Goal: Information Seeking & Learning: Find specific fact

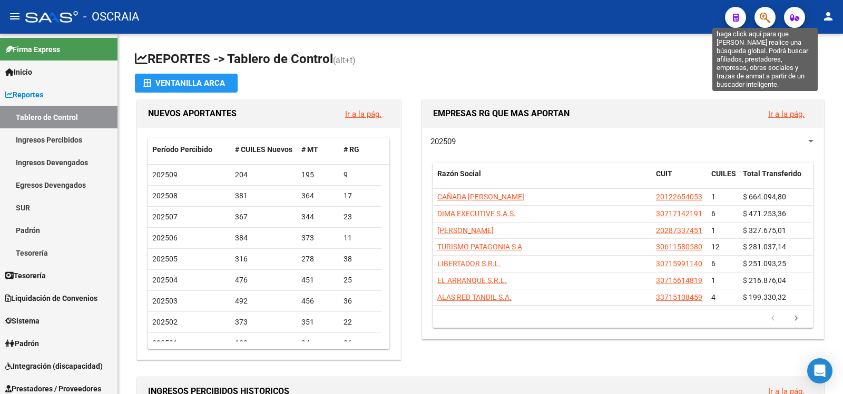
click at [767, 22] on icon "button" at bounding box center [764, 18] width 11 height 12
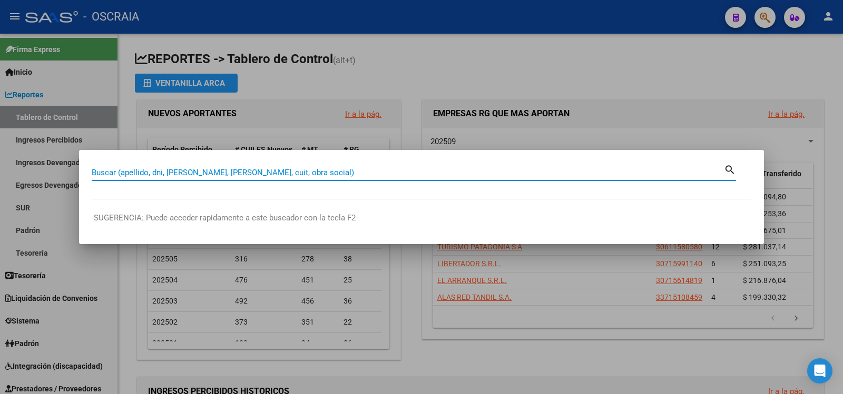
paste input "42201496"
type input "42201496"
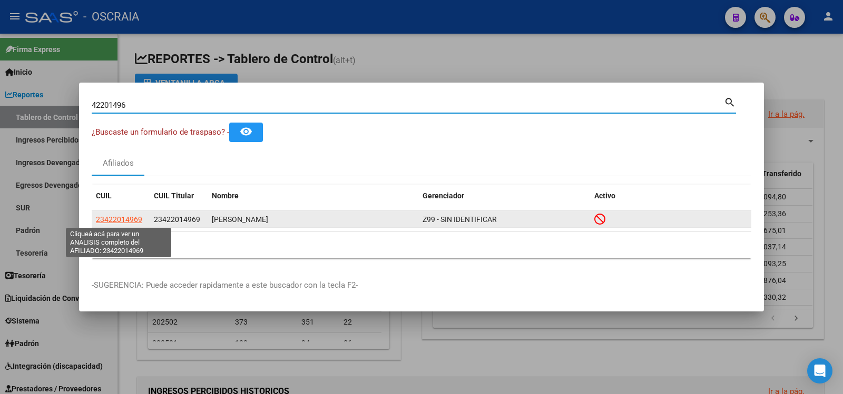
click at [110, 220] on span "23422014969" at bounding box center [119, 219] width 46 height 8
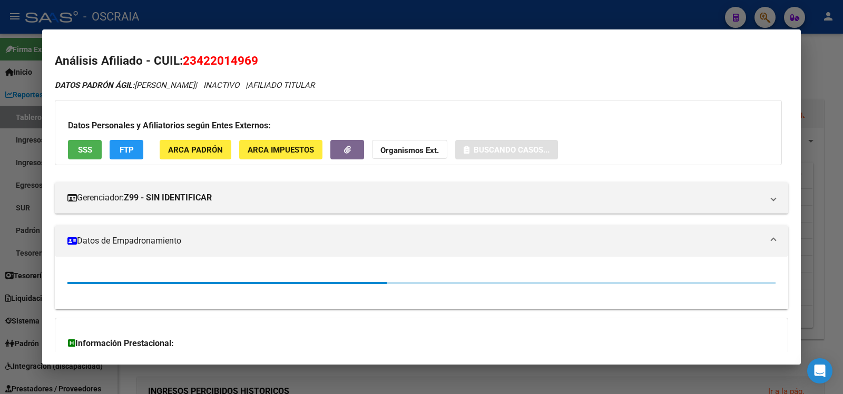
click at [215, 62] on span "23422014969" at bounding box center [220, 61] width 75 height 14
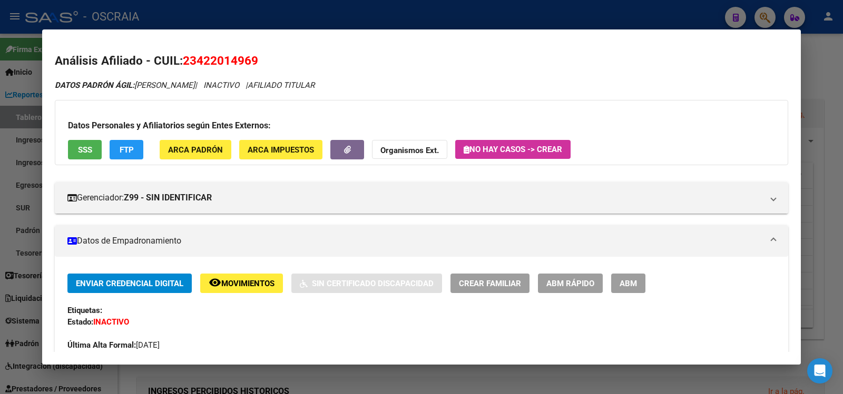
copy span "23422014969"
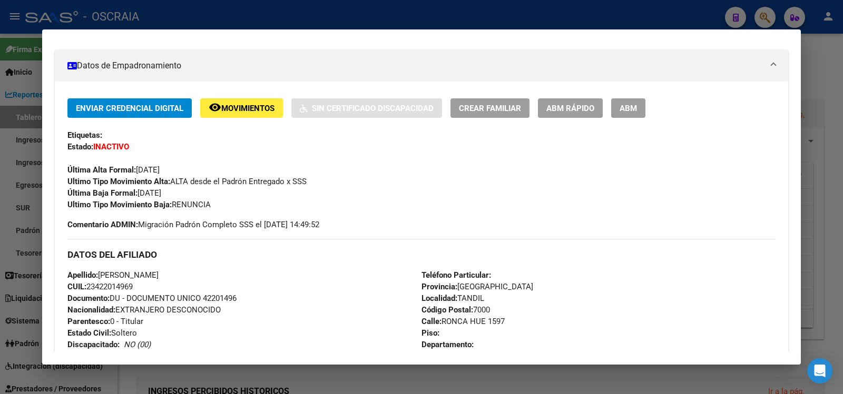
scroll to position [513, 0]
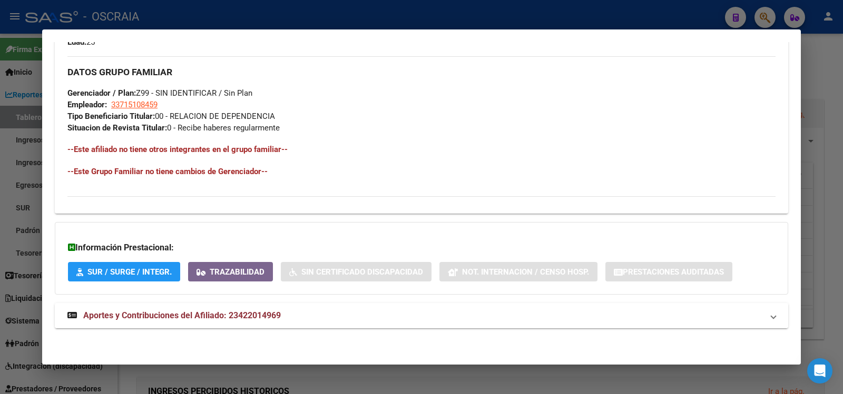
click at [205, 324] on mat-expansion-panel-header "Aportes y Contribuciones del Afiliado: 23422014969" at bounding box center [421, 315] width 733 height 25
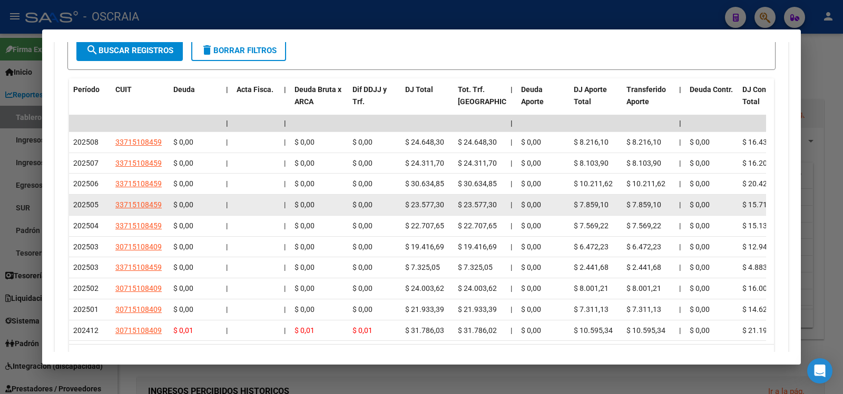
scroll to position [1034, 0]
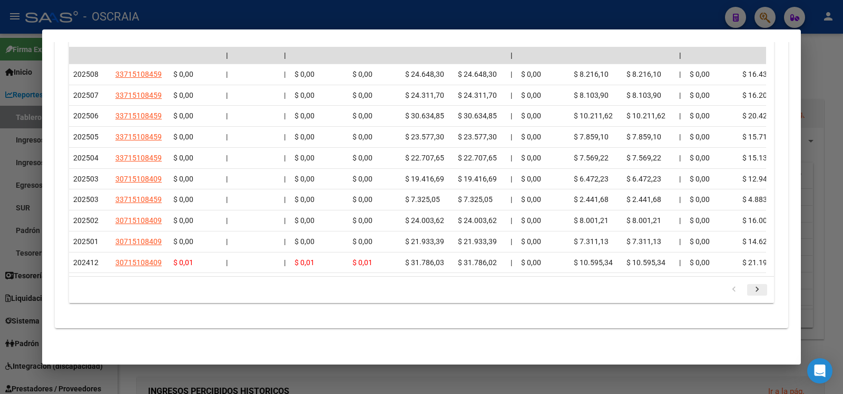
click at [750, 291] on icon "go to next page" at bounding box center [757, 291] width 14 height 13
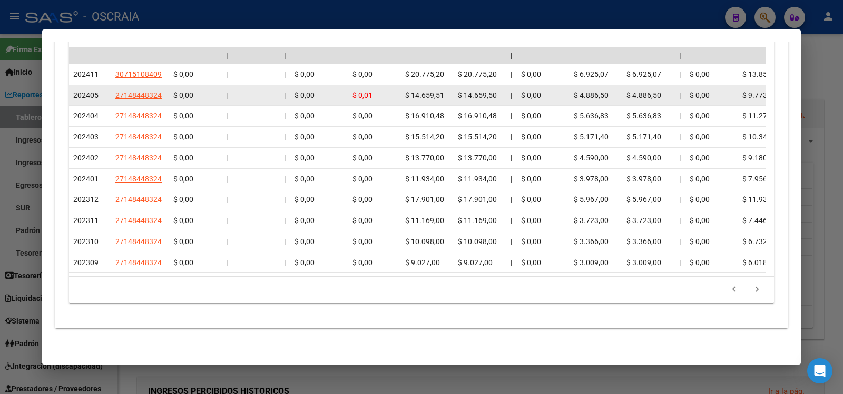
drag, startPoint x: 70, startPoint y: 84, endPoint x: 101, endPoint y: 82, distance: 30.6
click at [101, 85] on datatable-body-cell "202405" at bounding box center [90, 95] width 42 height 21
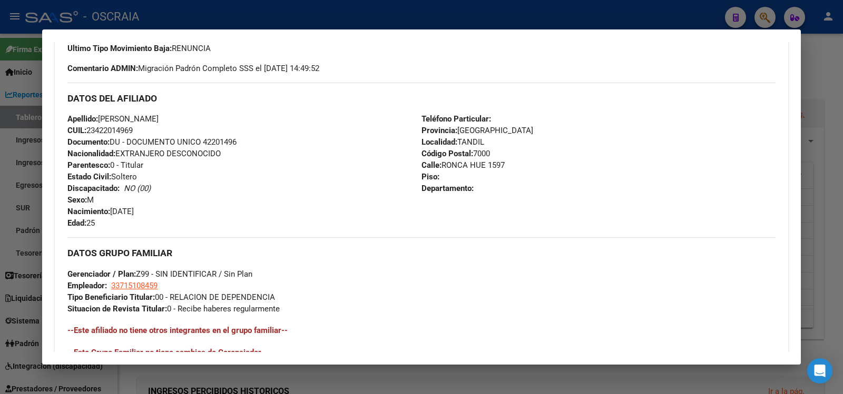
scroll to position [0, 0]
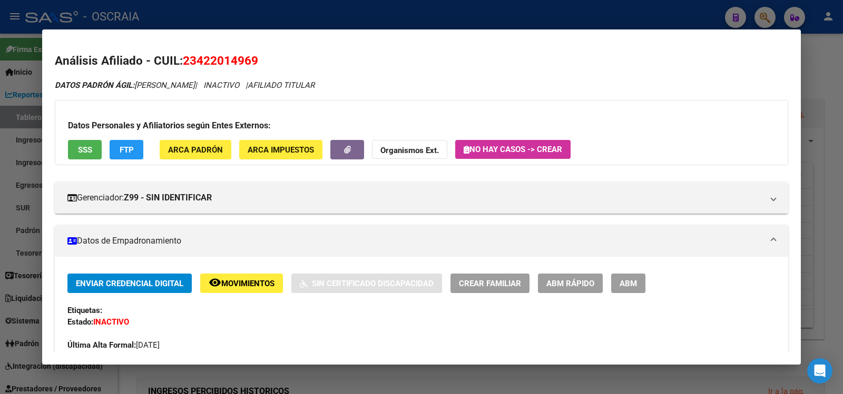
click at [216, 61] on span "23422014969" at bounding box center [220, 61] width 75 height 14
click at [218, 61] on span "23422014969" at bounding box center [220, 61] width 75 height 14
copy span "23422014969"
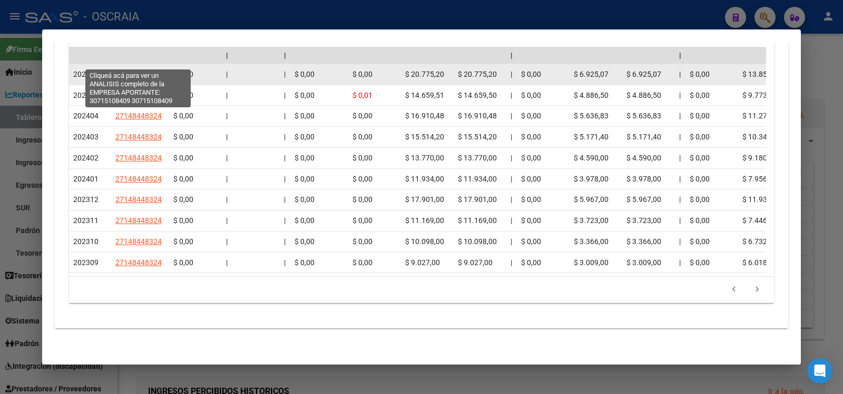
click at [150, 70] on span "30715108409" at bounding box center [138, 74] width 46 height 8
type textarea "30715108409"
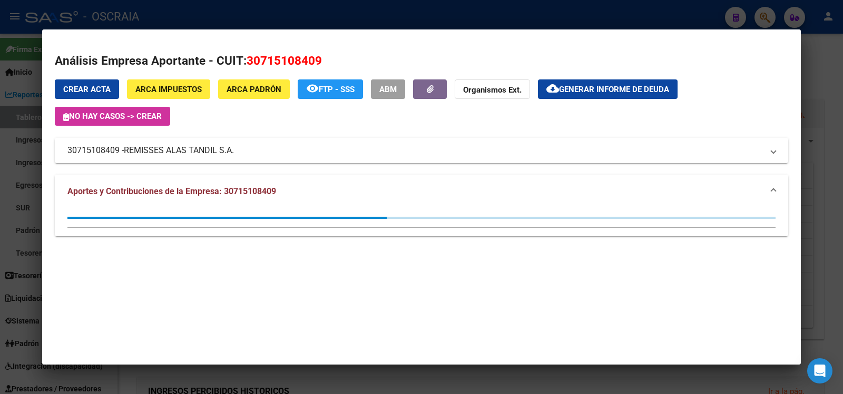
click at [275, 9] on div at bounding box center [421, 197] width 843 height 394
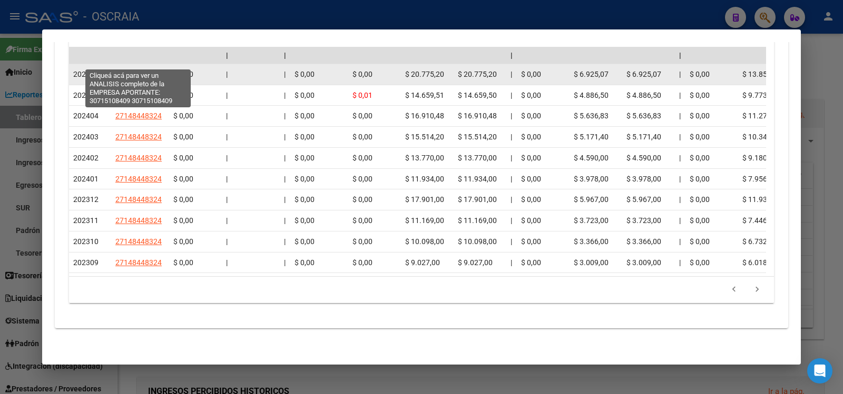
click at [121, 70] on span "30715108409" at bounding box center [138, 74] width 46 height 8
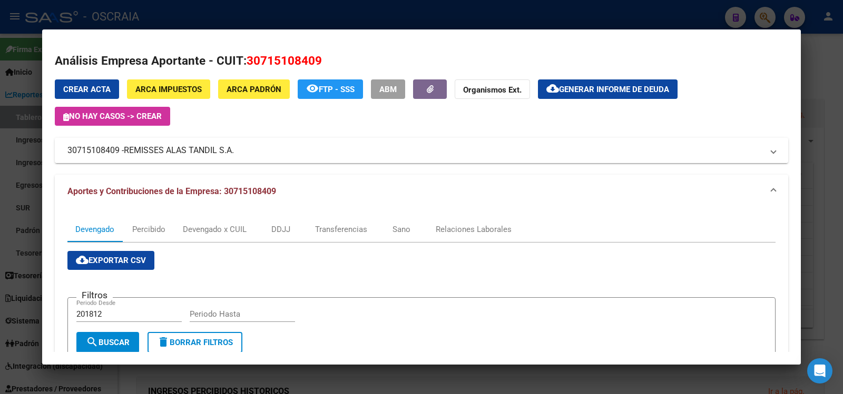
drag, startPoint x: 126, startPoint y: 150, endPoint x: 238, endPoint y: 153, distance: 111.7
click at [238, 153] on mat-panel-title "30715108409 - REMISSES ALAS TANDIL S.A." at bounding box center [414, 150] width 695 height 13
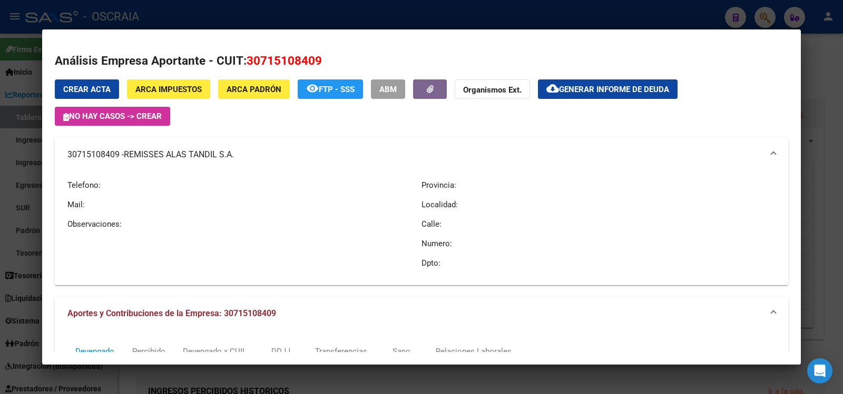
click at [183, 152] on span "REMISSES ALAS TANDIL S.A." at bounding box center [179, 155] width 110 height 13
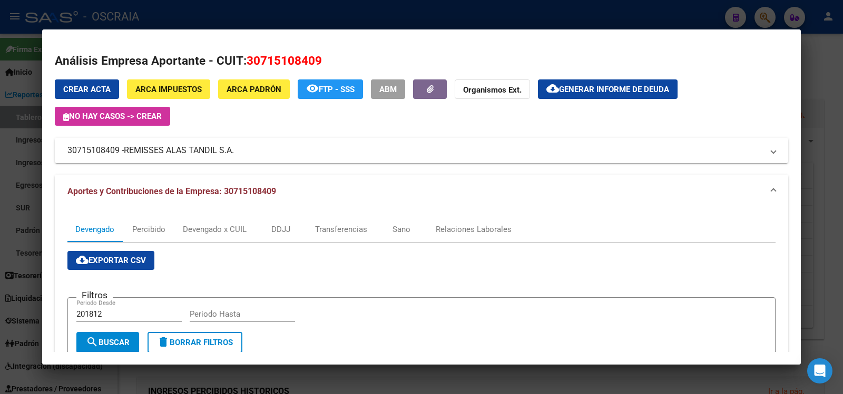
copy span "REMISSES ALAS TANDIL S.A."
click at [492, 19] on div at bounding box center [421, 197] width 843 height 394
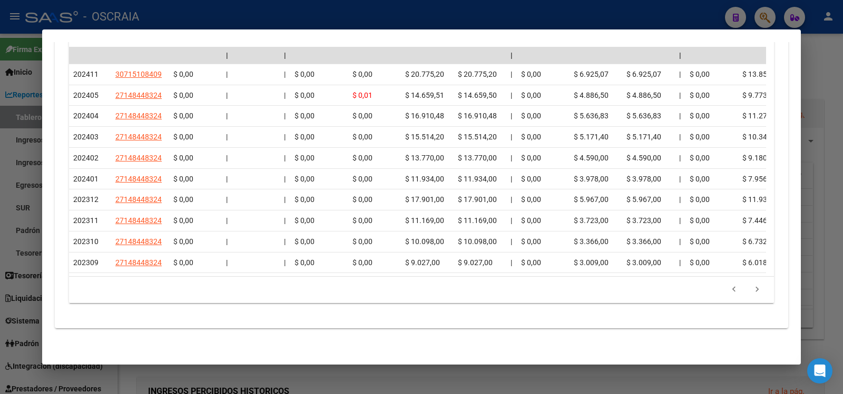
click at [322, 15] on div at bounding box center [421, 197] width 843 height 394
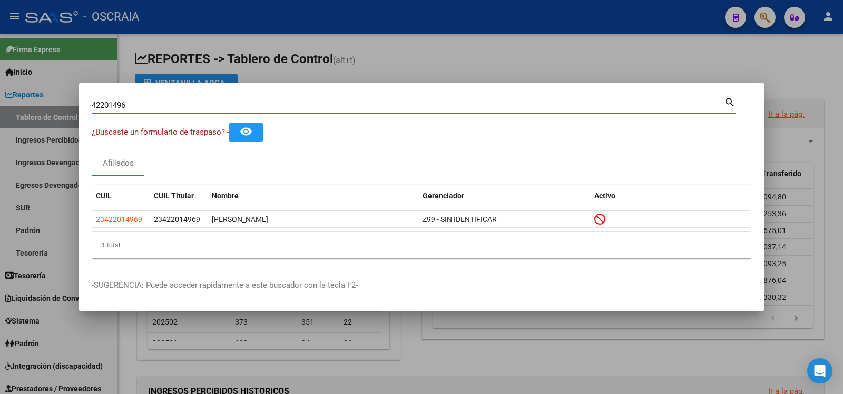
click at [231, 109] on input "42201496" at bounding box center [408, 105] width 632 height 9
paste input "96130202"
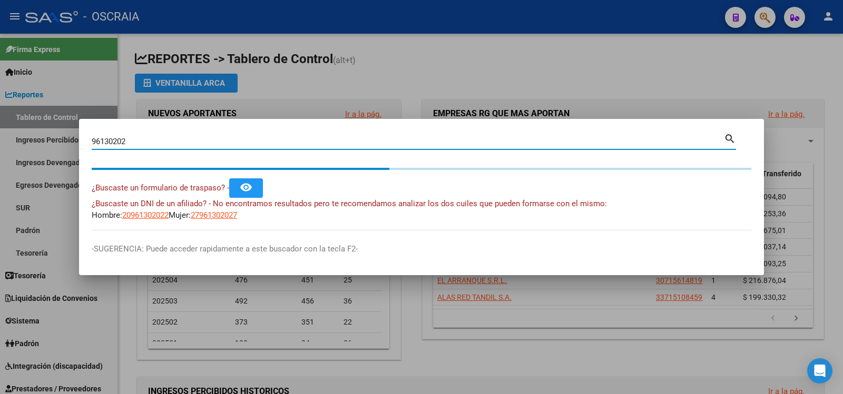
type input "96130202"
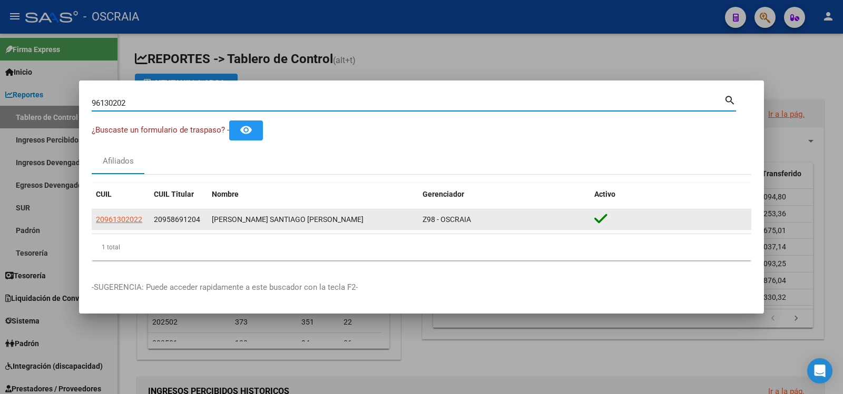
drag, startPoint x: 131, startPoint y: 208, endPoint x: 117, endPoint y: 220, distance: 18.3
click at [131, 212] on div "CUIL CUIL Titular Nombre Gerenciador Activo 20961302022 20958691204 [PERSON_NAM…" at bounding box center [421, 221] width 659 height 77
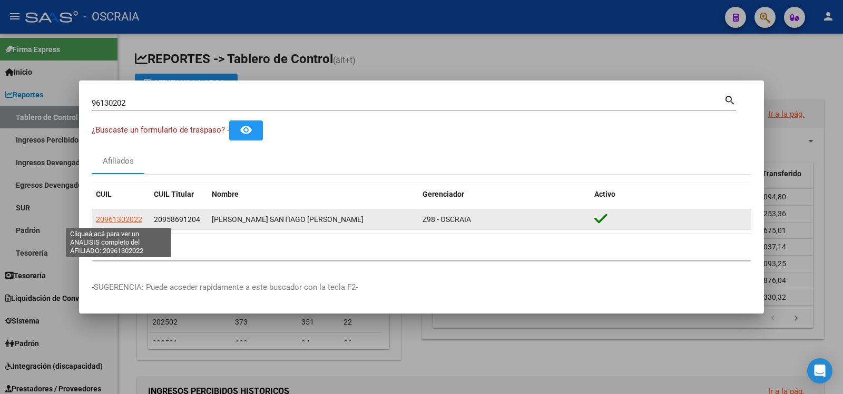
click at [117, 220] on span "20961302022" at bounding box center [119, 219] width 46 height 8
type textarea "20961302022"
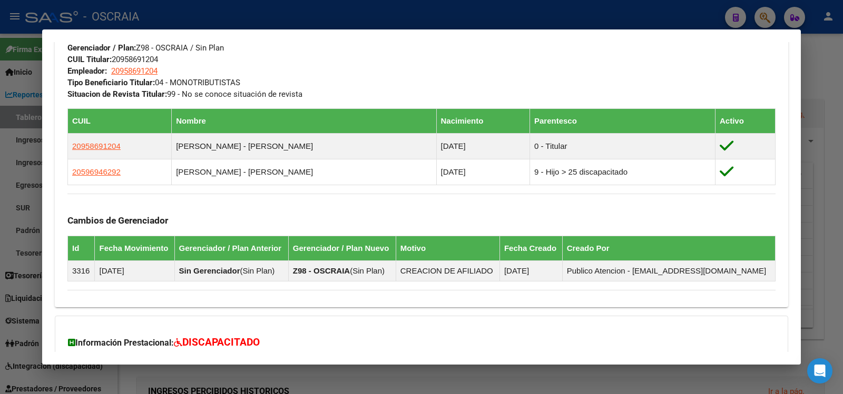
scroll to position [648, 0]
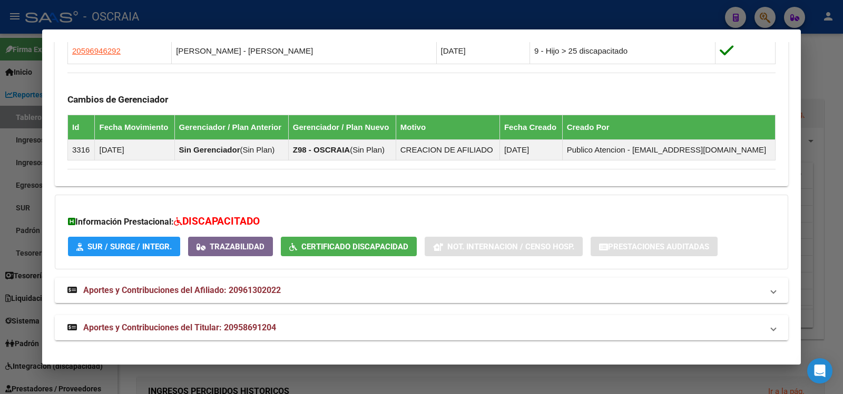
click at [146, 325] on span "Aportes y Contribuciones del Titular: 20958691204" at bounding box center [179, 328] width 193 height 10
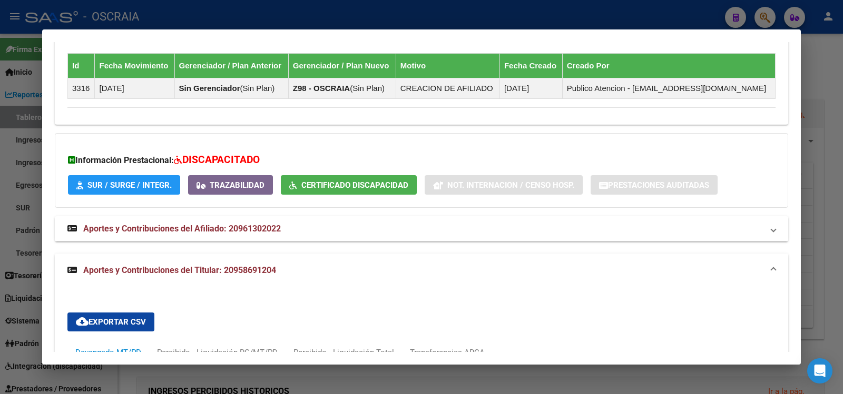
scroll to position [1121, 0]
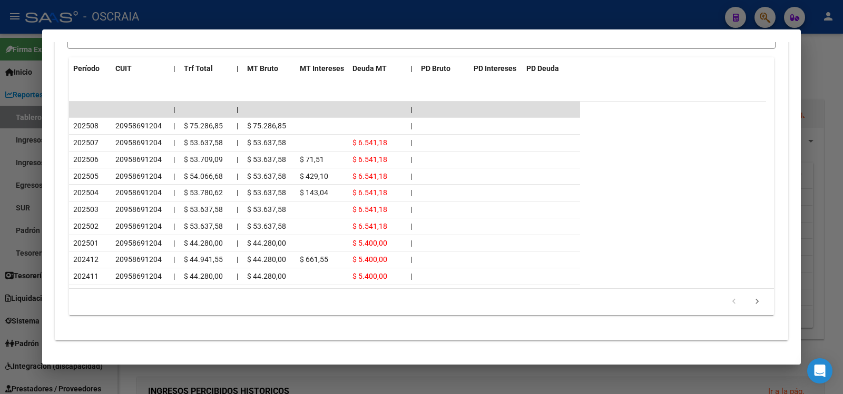
click at [353, 10] on div at bounding box center [421, 197] width 843 height 394
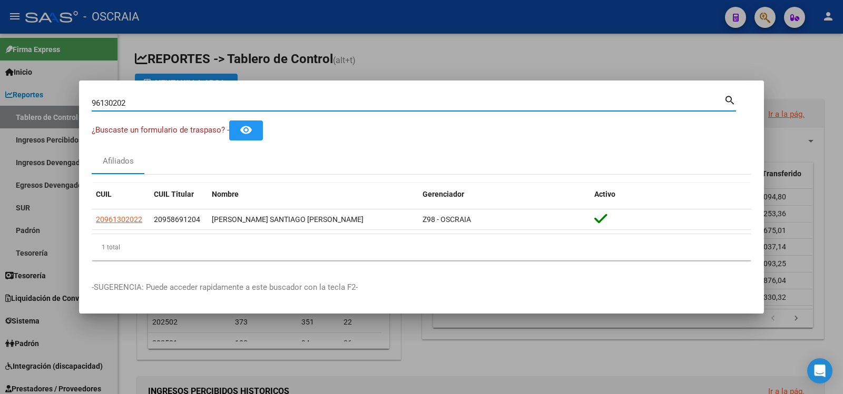
click at [235, 99] on input "96130202" at bounding box center [408, 102] width 632 height 9
paste input "20292869399"
type input "20292869399"
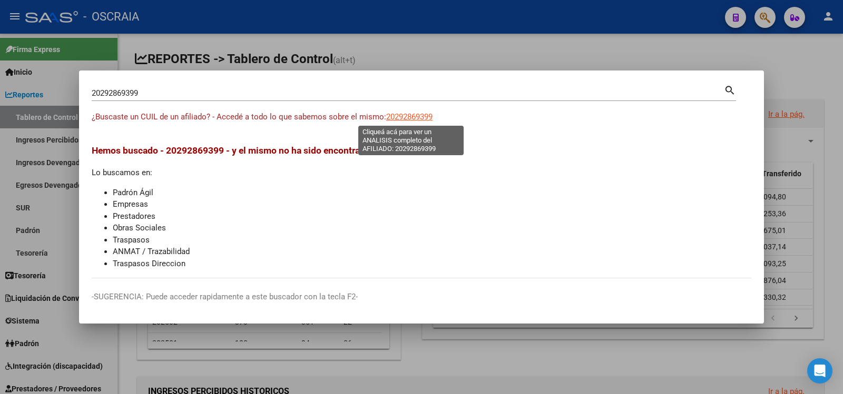
click at [400, 113] on span "20292869399" at bounding box center [409, 116] width 46 height 9
type textarea "20292869399"
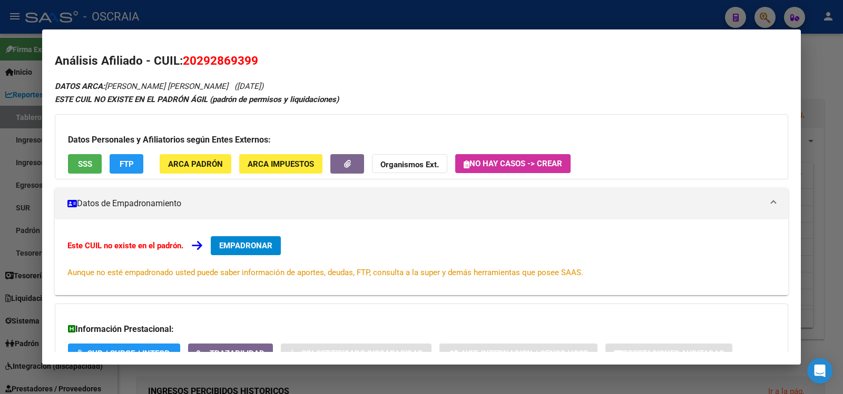
drag, startPoint x: 108, startPoint y: 83, endPoint x: 260, endPoint y: 82, distance: 151.7
click at [260, 82] on div "DATOS ARCA: [PERSON_NAME] [PERSON_NAME] ([DATE]) ESTE CUIL NO EXISTE EN EL PADR…" at bounding box center [421, 251] width 733 height 342
copy icon "[PERSON_NAME] [PERSON_NAME] ([DATE])"
click at [310, 24] on div at bounding box center [421, 197] width 843 height 394
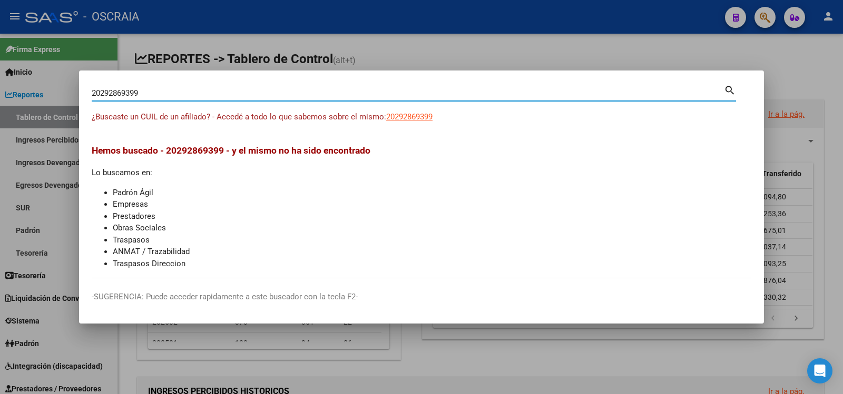
click at [234, 95] on input "20292869399" at bounding box center [408, 92] width 632 height 9
paste input "38823998"
type input "38823998"
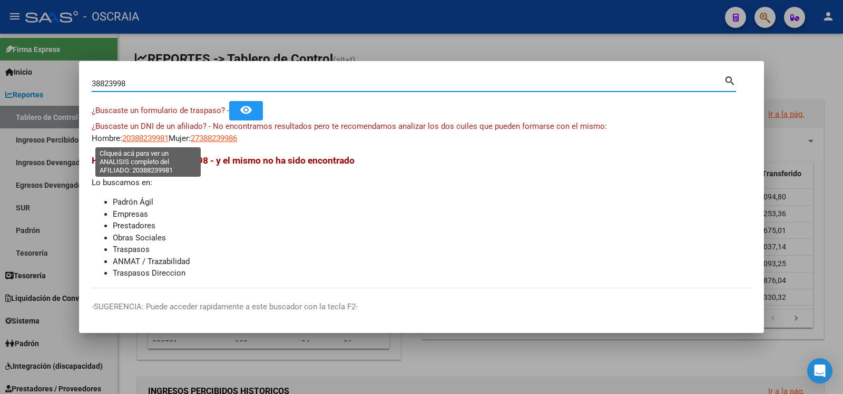
click at [159, 138] on span "20388239981" at bounding box center [145, 138] width 46 height 9
type textarea "20388239981"
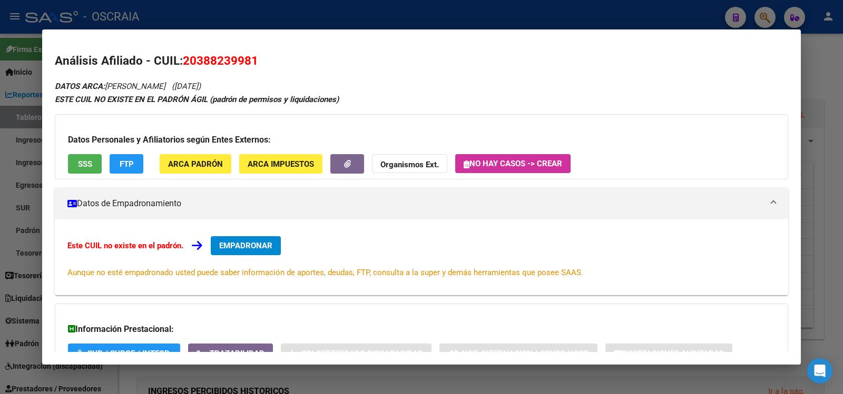
scroll to position [82, 0]
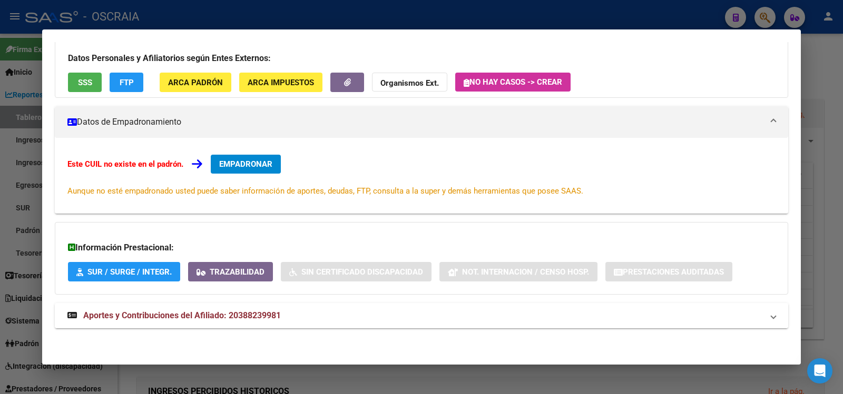
click at [225, 308] on mat-expansion-panel-header "Aportes y Contribuciones del Afiliado: 20388239981" at bounding box center [421, 315] width 733 height 25
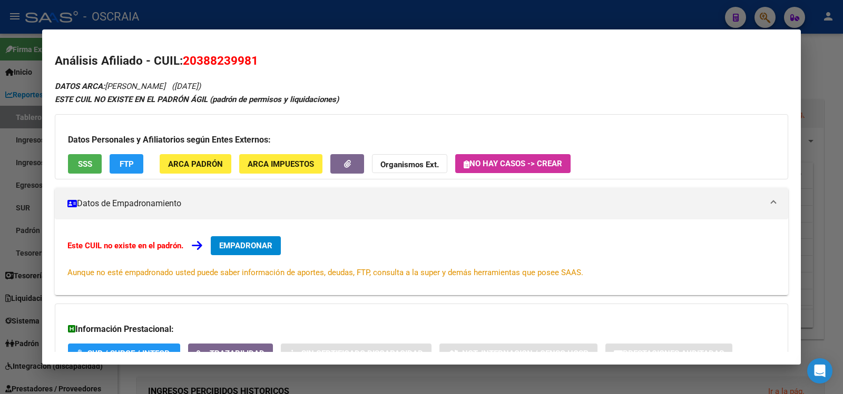
scroll to position [298, 0]
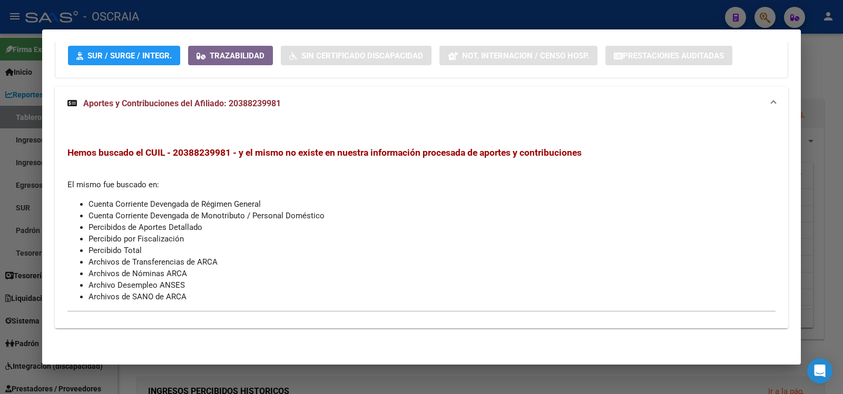
click at [338, 244] on ul "Cuenta Corriente Devengada de Régimen General Cuenta Corriente Devengada de Mon…" at bounding box center [421, 251] width 708 height 104
click at [140, 201] on li "Cuenta Corriente Devengada de Régimen General" at bounding box center [431, 205] width 687 height 12
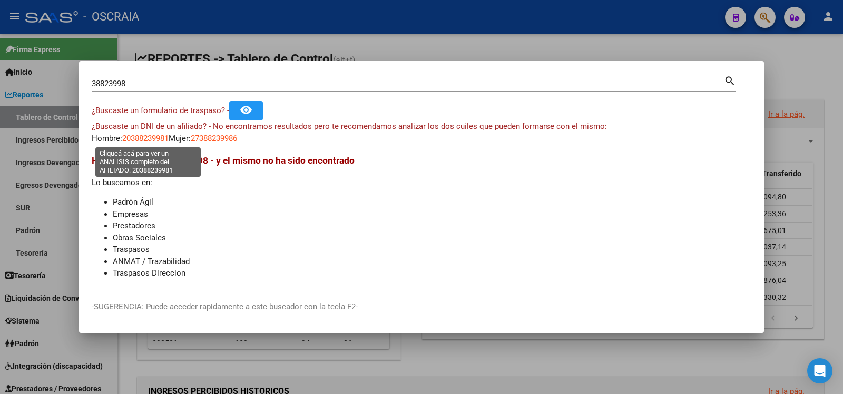
click at [140, 139] on span "20388239981" at bounding box center [145, 138] width 46 height 9
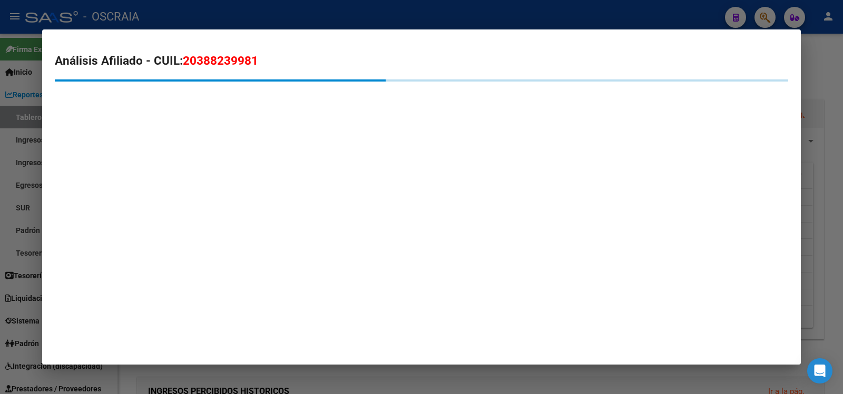
click at [215, 62] on span "20388239981" at bounding box center [220, 61] width 75 height 14
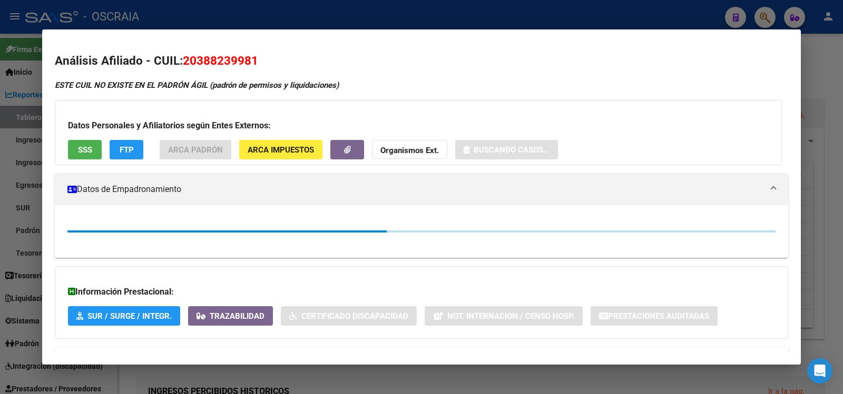
click at [215, 62] on span "20388239981" at bounding box center [220, 61] width 75 height 14
copy span "20388239981"
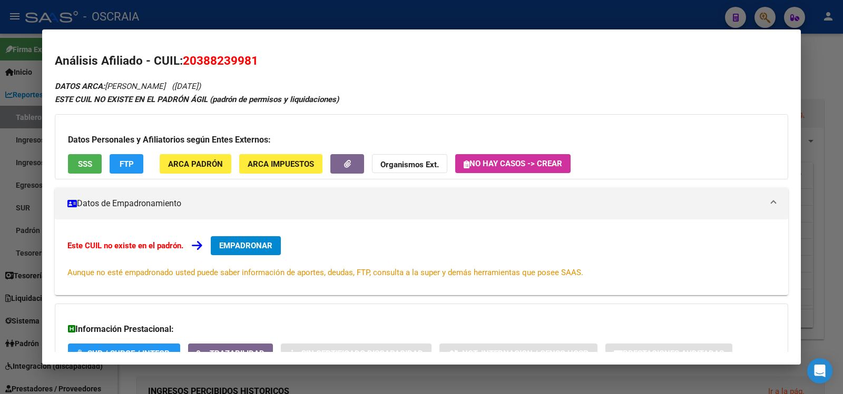
scroll to position [82, 0]
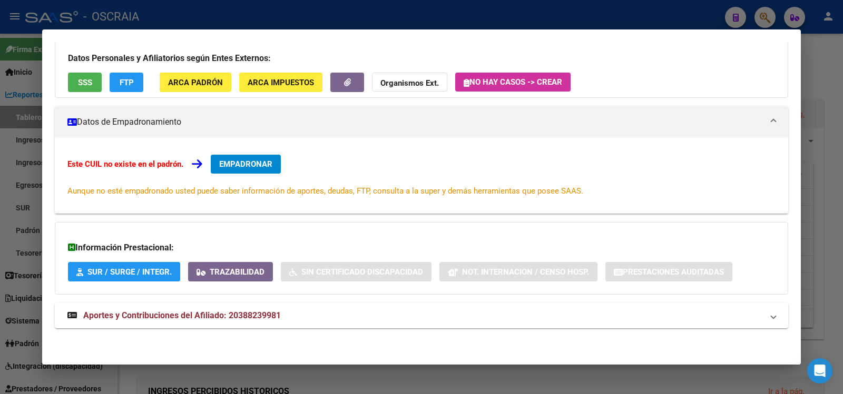
click at [351, 337] on div "DATOS ARCA: [PERSON_NAME] ([DATE]) ESTE CUIL NO EXISTE EN EL PADRÓN ÁGIL (padró…" at bounding box center [421, 169] width 733 height 342
click at [350, 323] on mat-expansion-panel-header "Aportes y Contribuciones del Afiliado: 20388239981" at bounding box center [421, 315] width 733 height 25
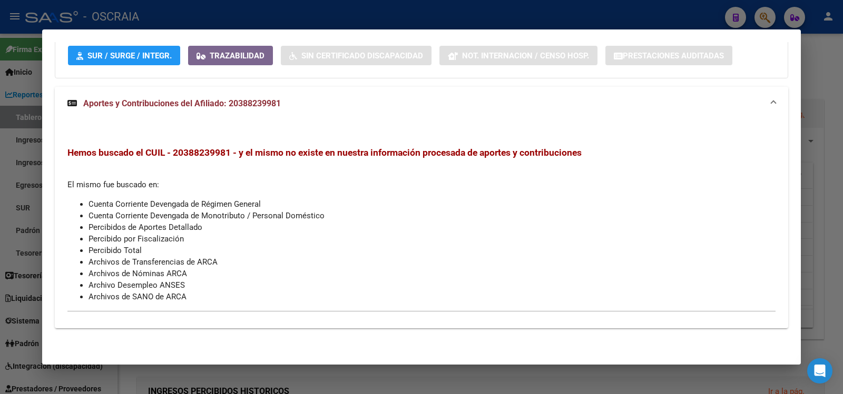
scroll to position [0, 0]
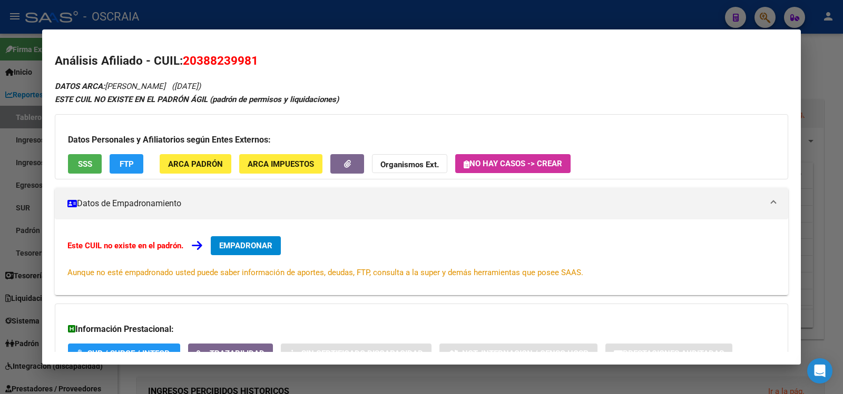
click at [234, 57] on span "20388239981" at bounding box center [220, 61] width 75 height 14
copy span "20388239981"
click at [83, 165] on span "SSS" at bounding box center [85, 164] width 14 height 9
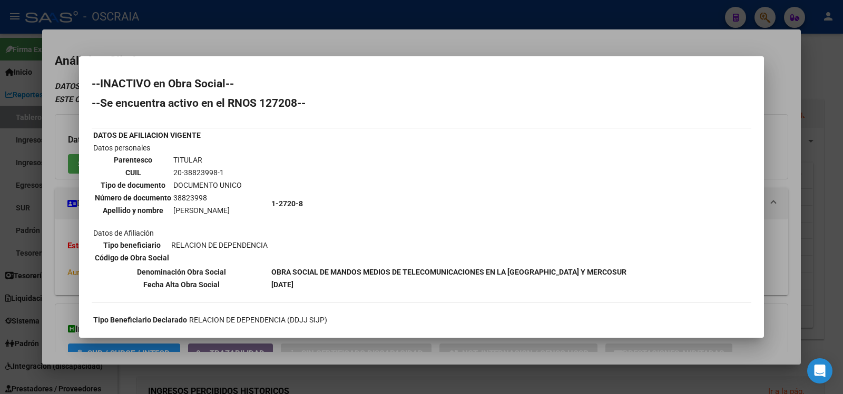
scroll to position [175, 0]
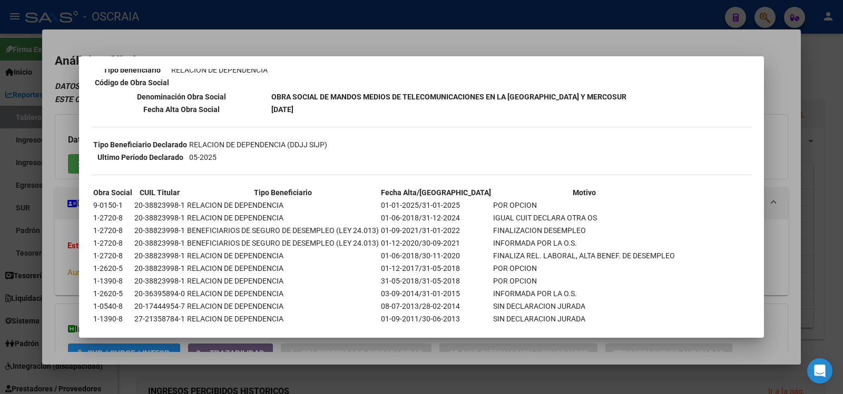
click at [398, 30] on div at bounding box center [421, 197] width 843 height 394
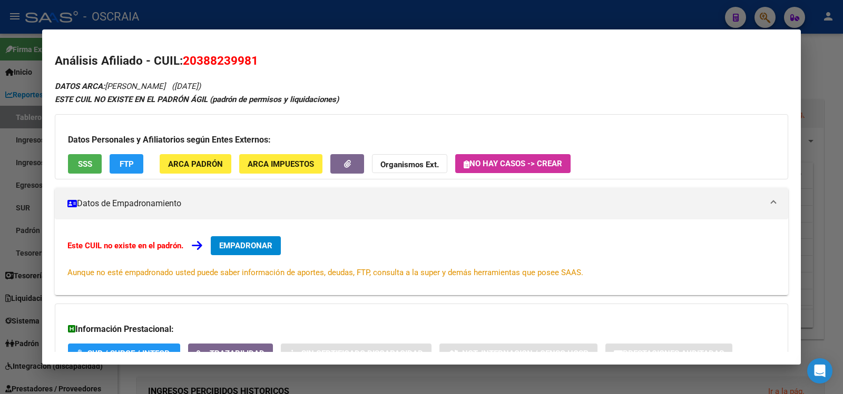
click at [356, 15] on div at bounding box center [421, 197] width 843 height 394
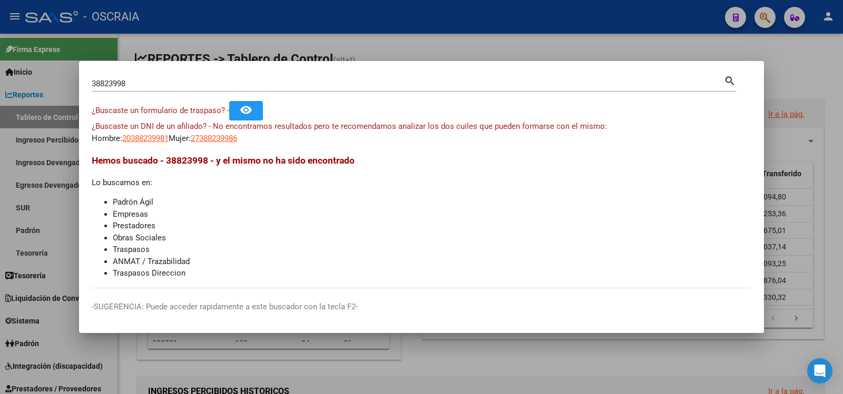
click at [257, 96] on div "38823998 Buscar (apellido, dni, [PERSON_NAME], nro traspaso, cuit, obra social)…" at bounding box center [414, 88] width 644 height 28
click at [252, 87] on input "38823998" at bounding box center [408, 83] width 632 height 9
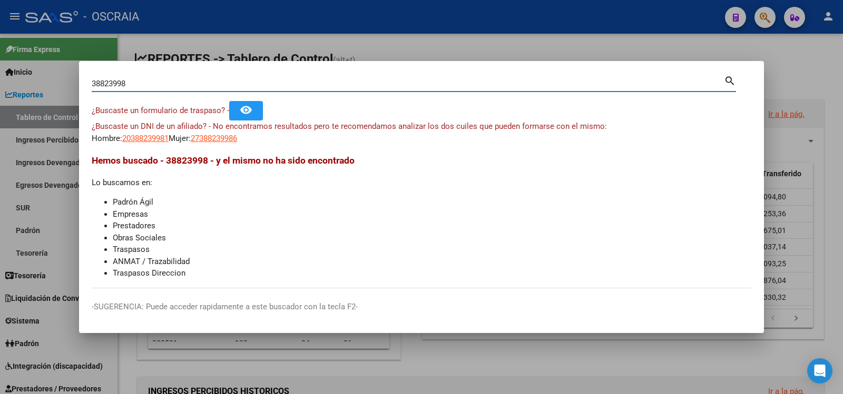
click at [252, 87] on input "38823998" at bounding box center [408, 83] width 632 height 9
paste input "20-29286939-9"
type input "20292869399"
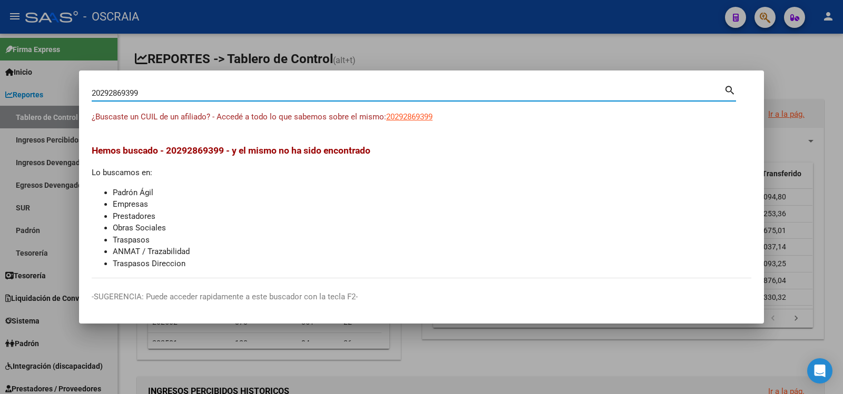
click at [410, 121] on span "20292869399" at bounding box center [409, 116] width 46 height 9
type textarea "20292869399"
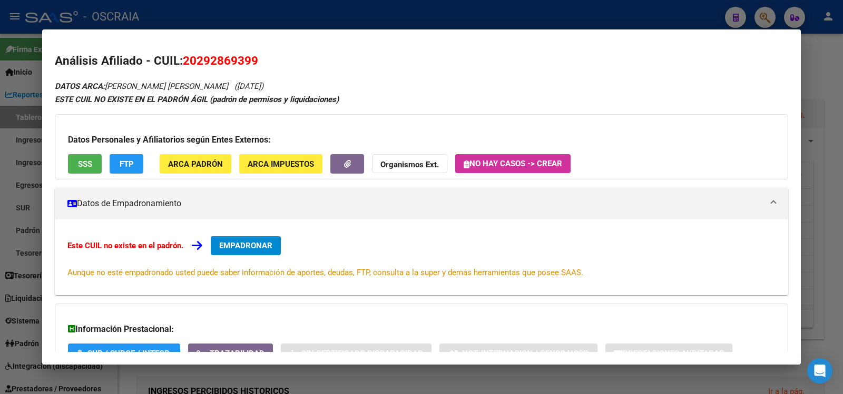
scroll to position [82, 0]
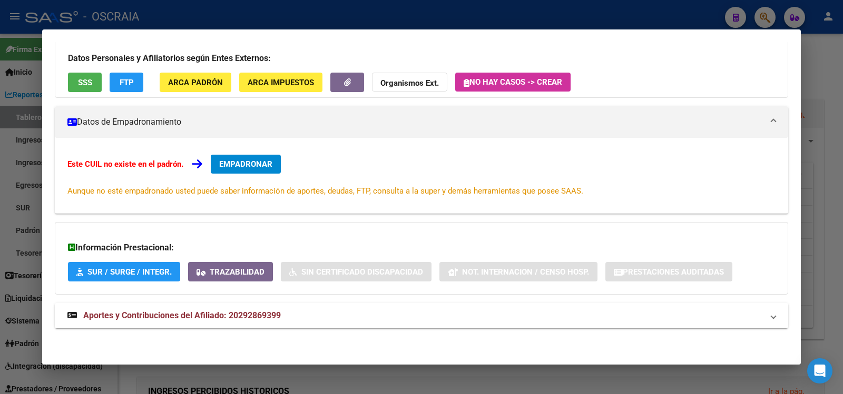
click at [203, 318] on span "Aportes y Contribuciones del Afiliado: 20292869399" at bounding box center [182, 316] width 198 height 10
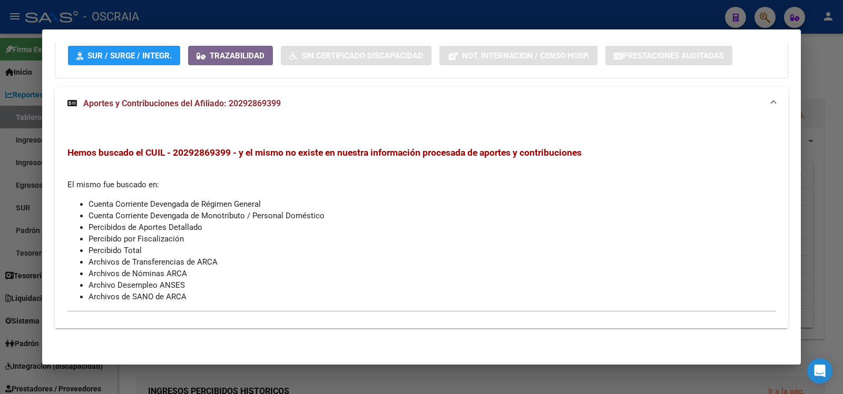
scroll to position [0, 0]
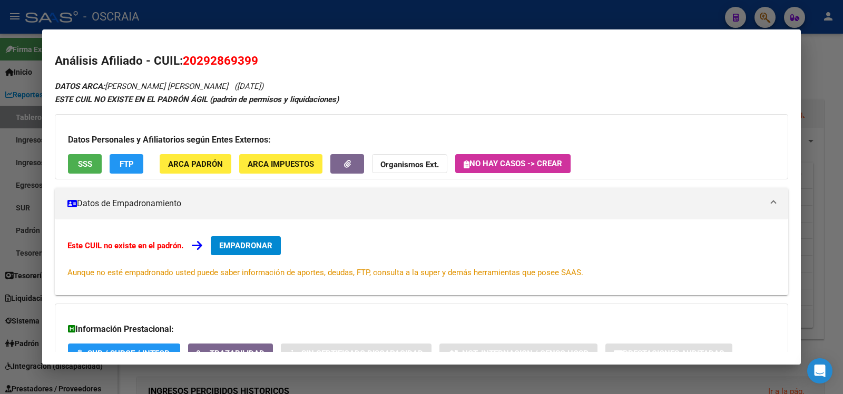
click at [378, 8] on div at bounding box center [421, 197] width 843 height 394
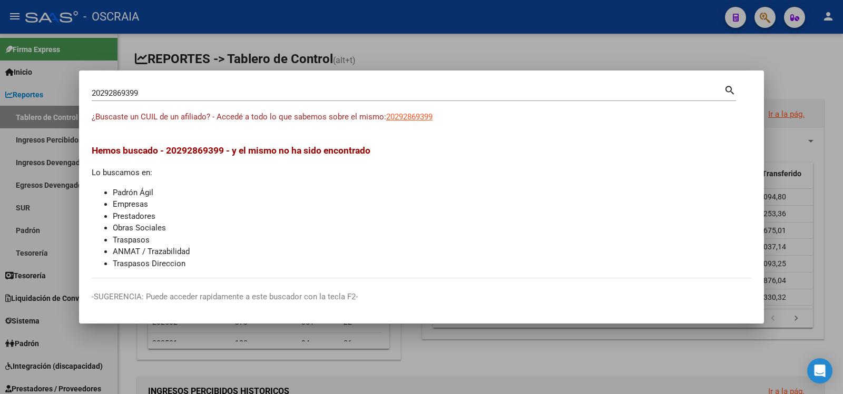
click at [237, 93] on input "20292869399" at bounding box center [408, 92] width 632 height 9
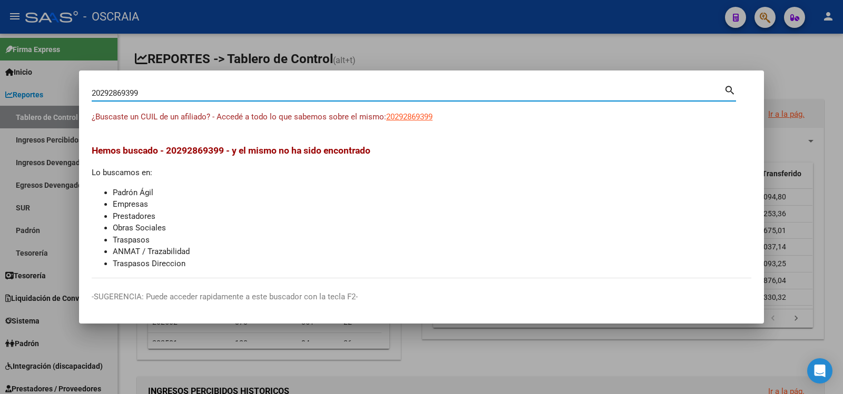
click at [237, 93] on input "20292869399" at bounding box center [408, 92] width 632 height 9
paste input "-22597878-7"
type input "20225978787"
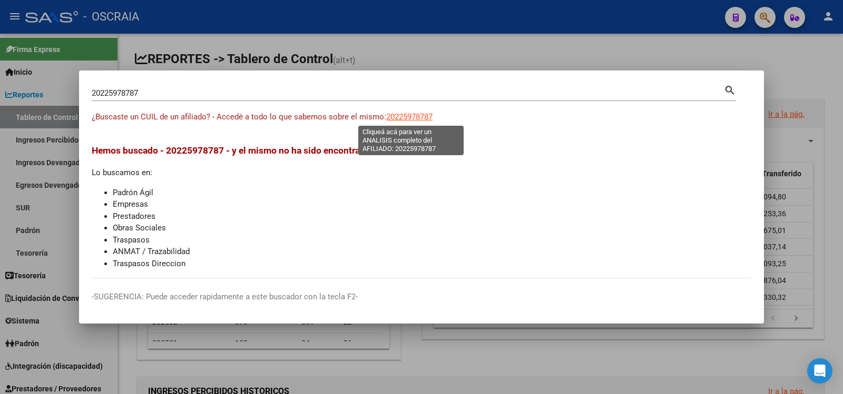
click at [406, 114] on span "20225978787" at bounding box center [409, 116] width 46 height 9
type textarea "20225978787"
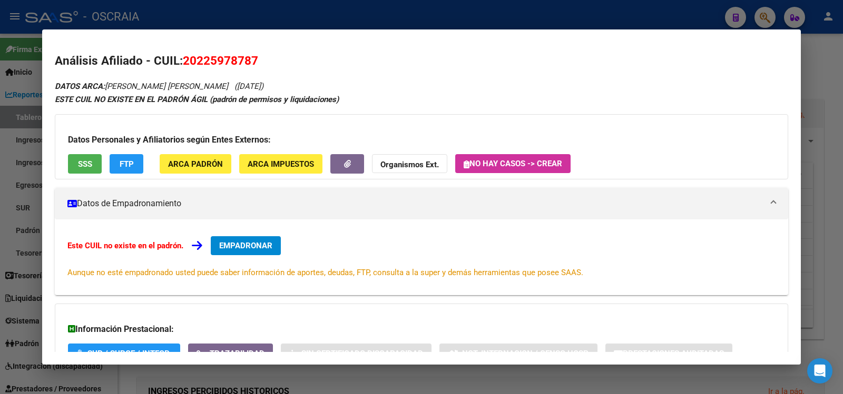
drag, startPoint x: 108, startPoint y: 85, endPoint x: 254, endPoint y: 85, distance: 145.4
click at [254, 85] on div "DATOS ARCA: [PERSON_NAME] [PERSON_NAME] ([DATE]) ESTE CUIL NO EXISTE EN EL PADR…" at bounding box center [421, 251] width 733 height 342
copy icon "[PERSON_NAME] [PERSON_NAME] ([DATE])"
click at [226, 66] on span "20225978787" at bounding box center [220, 61] width 75 height 14
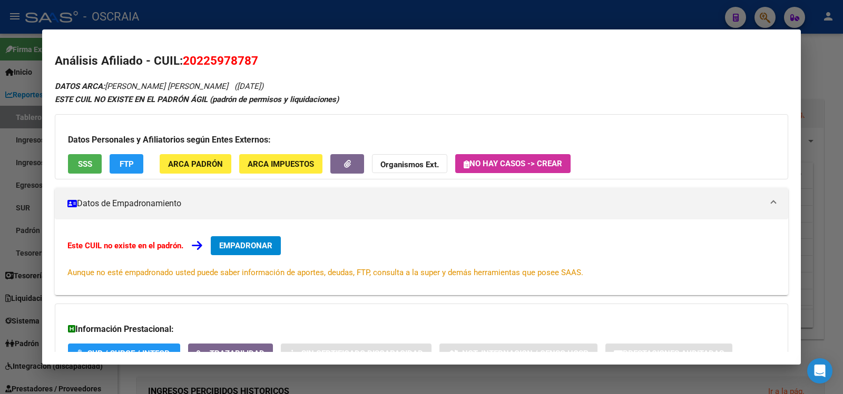
copy span "20225978787"
